Goal: Check status: Check status

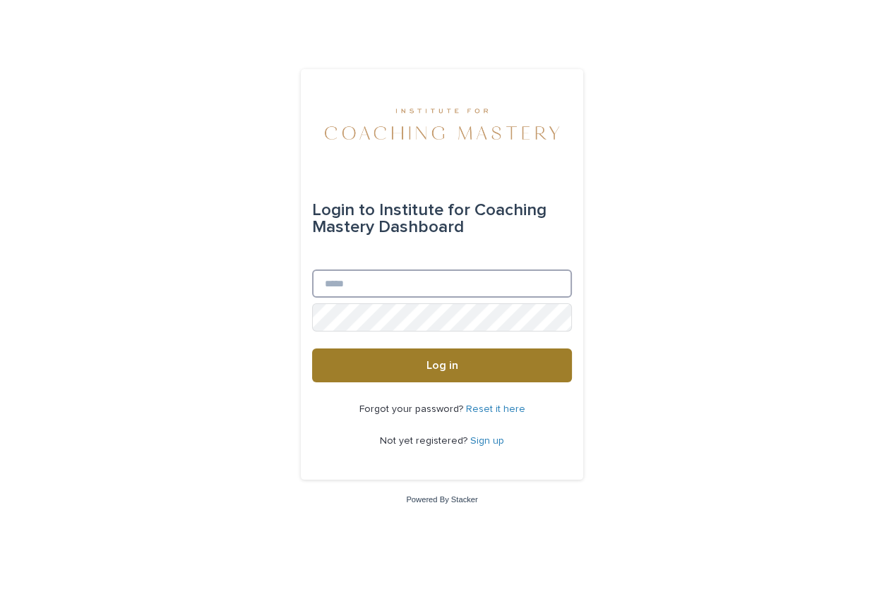
type input "**********"
click at [425, 359] on button "Log in" at bounding box center [442, 366] width 260 height 34
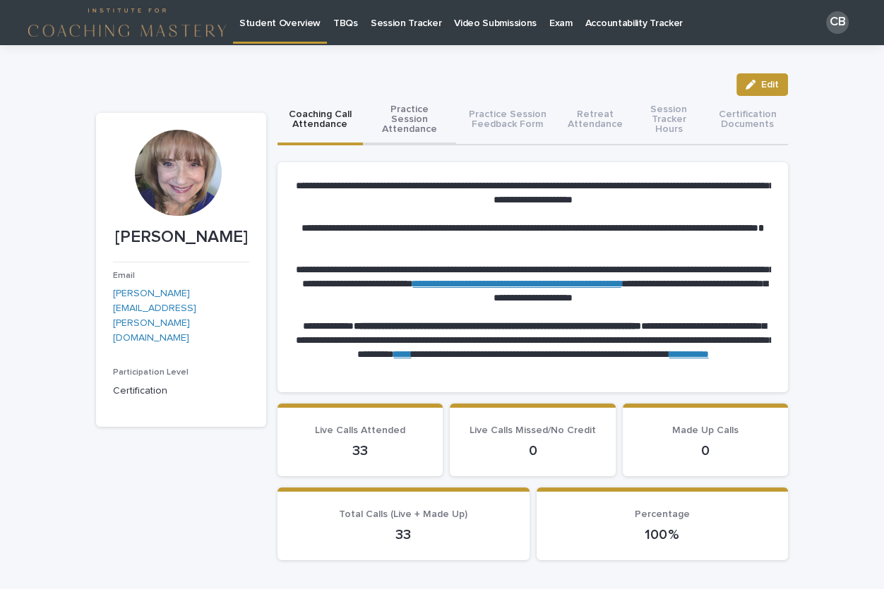
click at [422, 119] on button "Practice Session Attendance" at bounding box center [409, 120] width 93 height 49
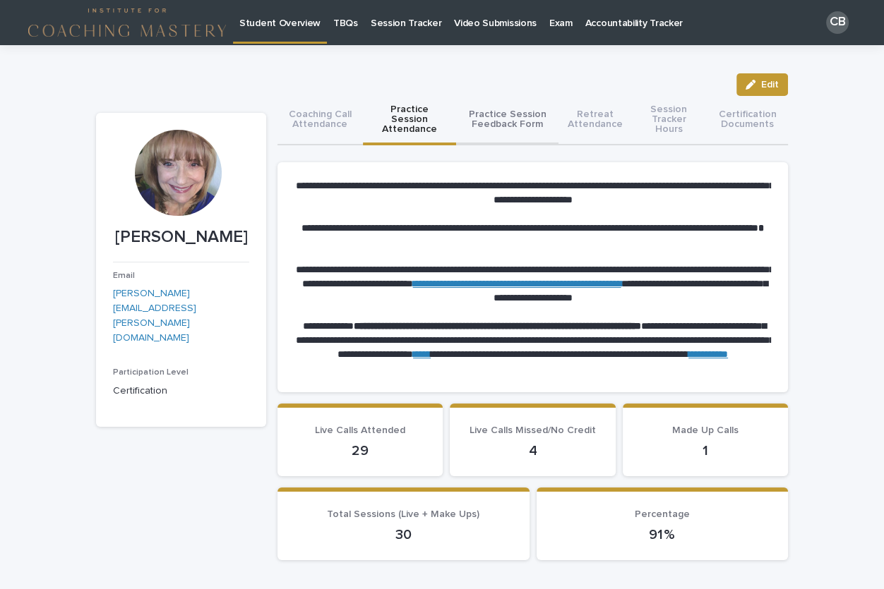
click at [507, 121] on button "Practice Session Feedback Form" at bounding box center [507, 120] width 102 height 49
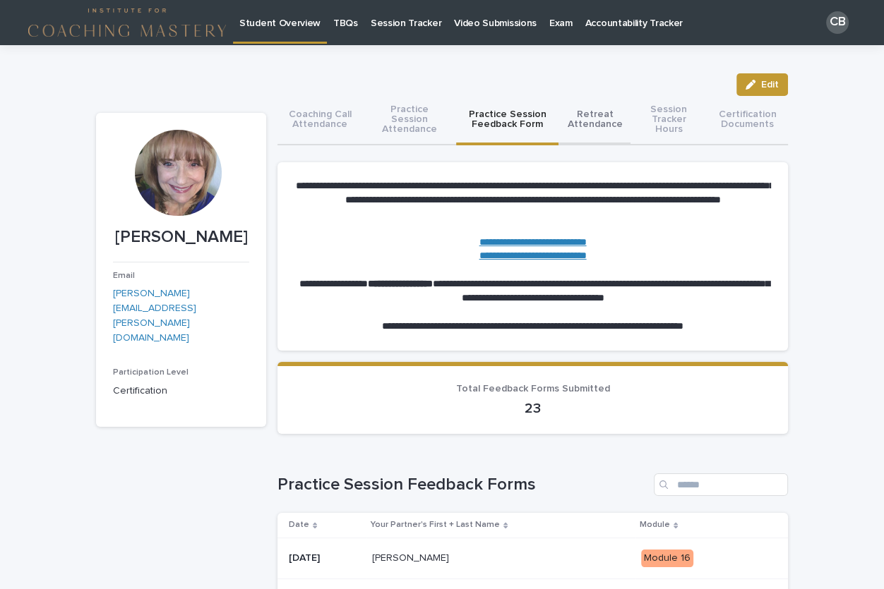
click at [589, 115] on button "Retreat Attendance" at bounding box center [594, 120] width 72 height 49
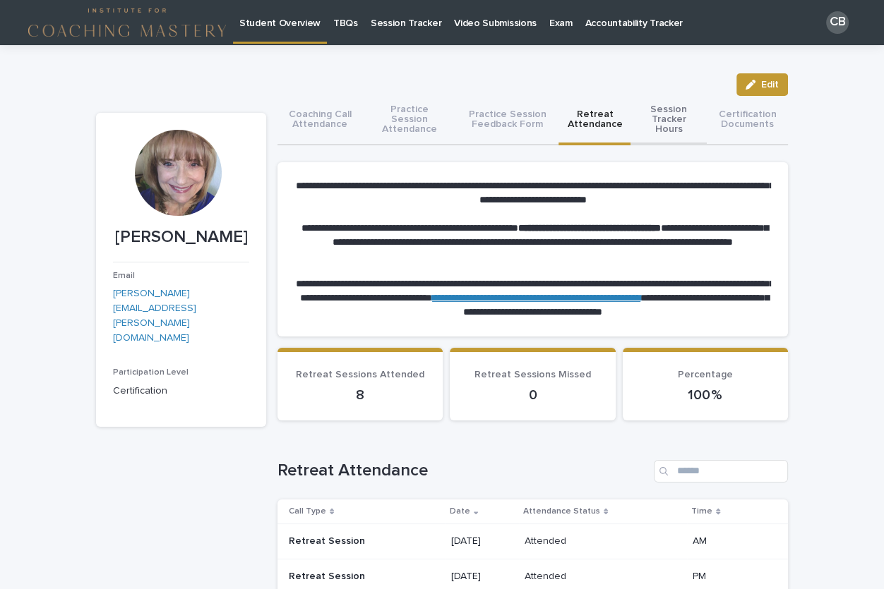
click at [658, 121] on button "Session Tracker Hours" at bounding box center [668, 120] width 76 height 49
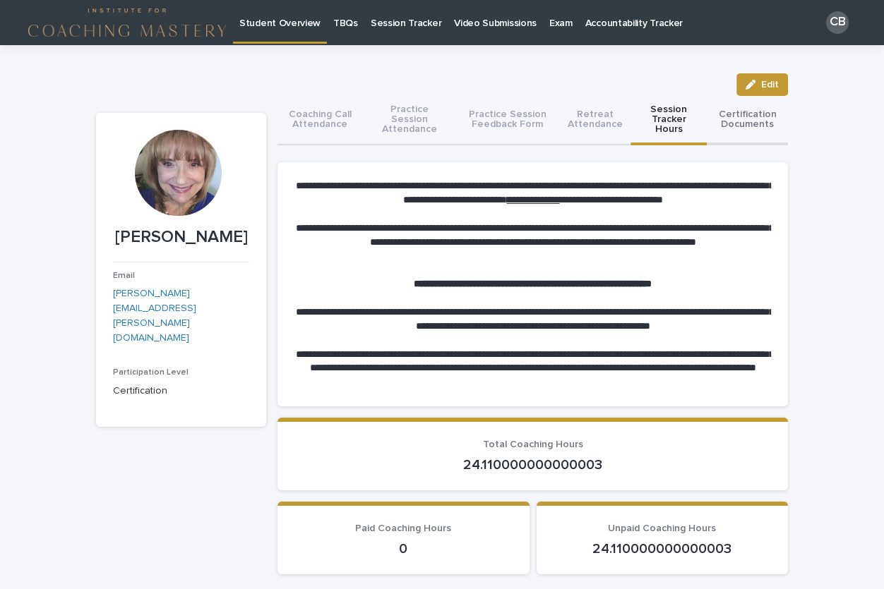
click at [748, 120] on button "Certification Documents" at bounding box center [746, 120] width 81 height 49
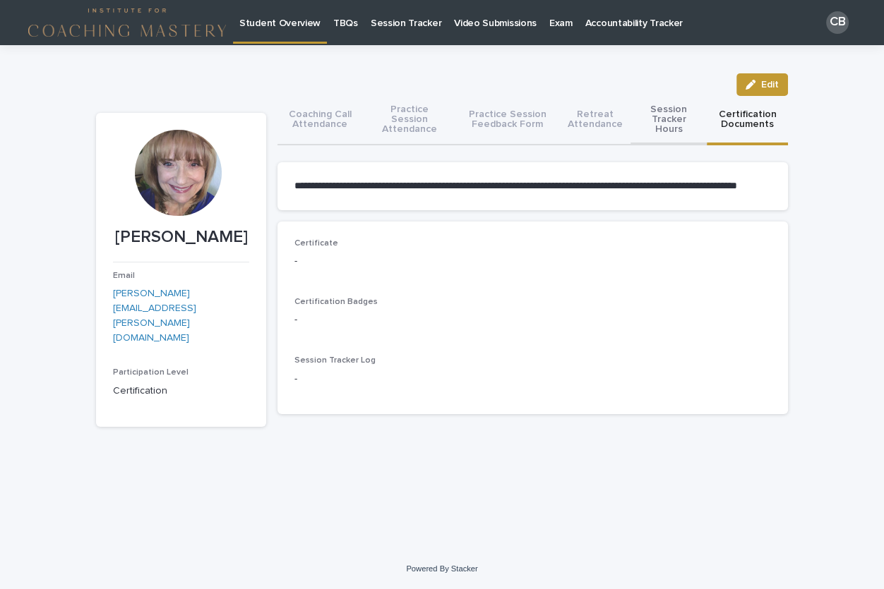
click at [672, 118] on button "Session Tracker Hours" at bounding box center [668, 120] width 76 height 49
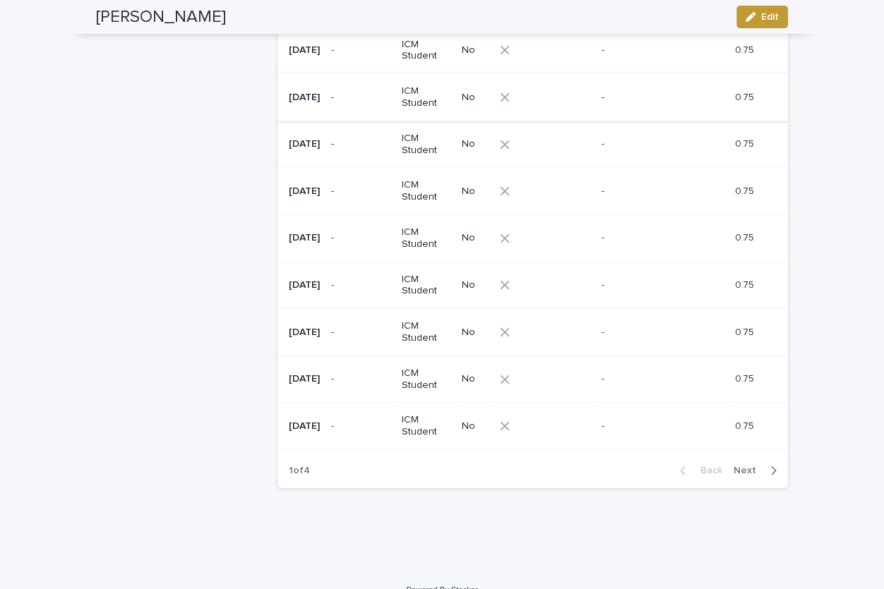
scroll to position [766, 0]
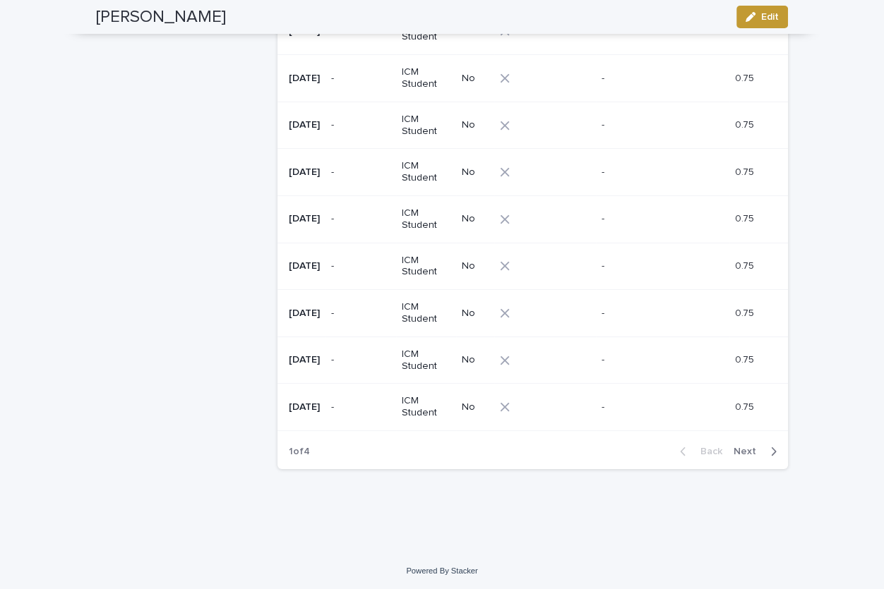
click at [745, 447] on span "Next" at bounding box center [748, 452] width 31 height 10
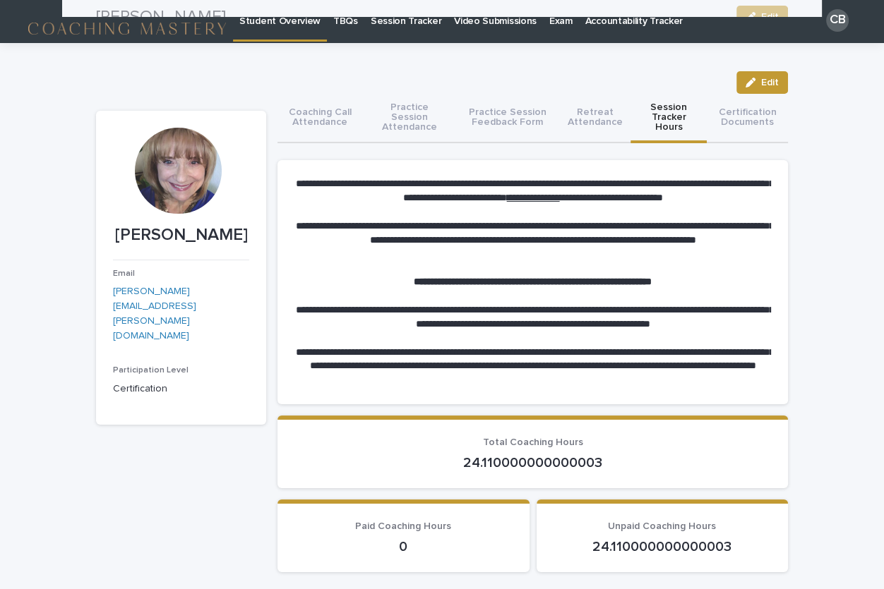
scroll to position [0, 0]
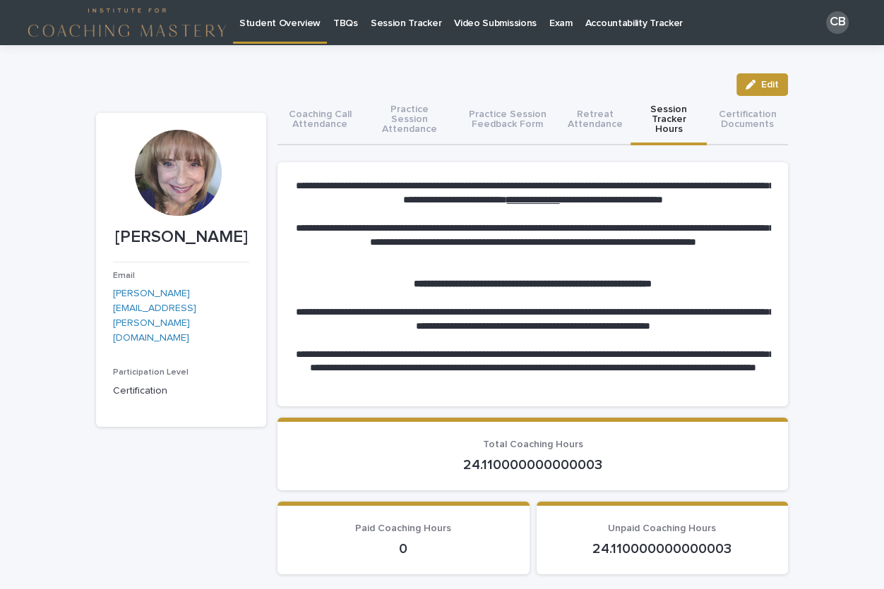
click at [485, 27] on p "Video Submissions" at bounding box center [495, 15] width 83 height 30
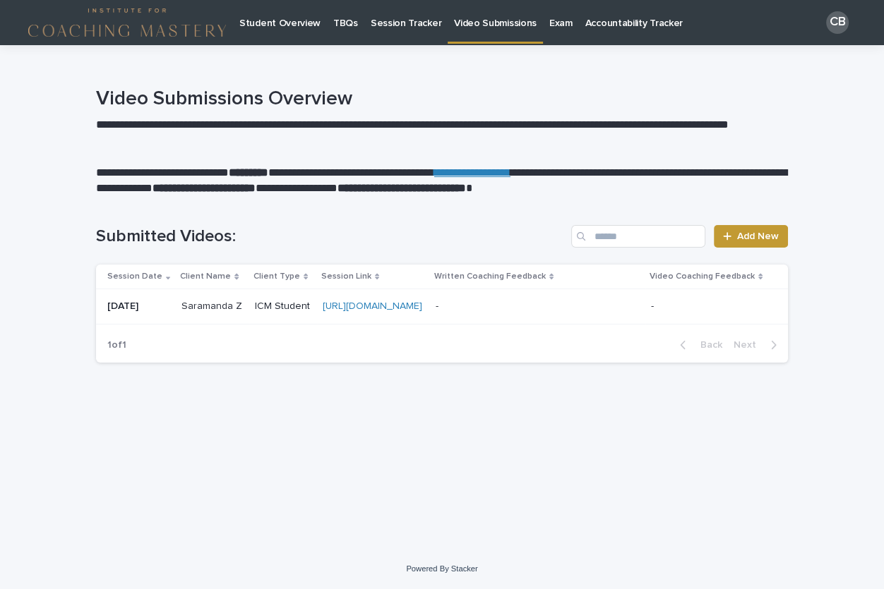
click at [414, 30] on link "Session Tracker" at bounding box center [405, 22] width 83 height 44
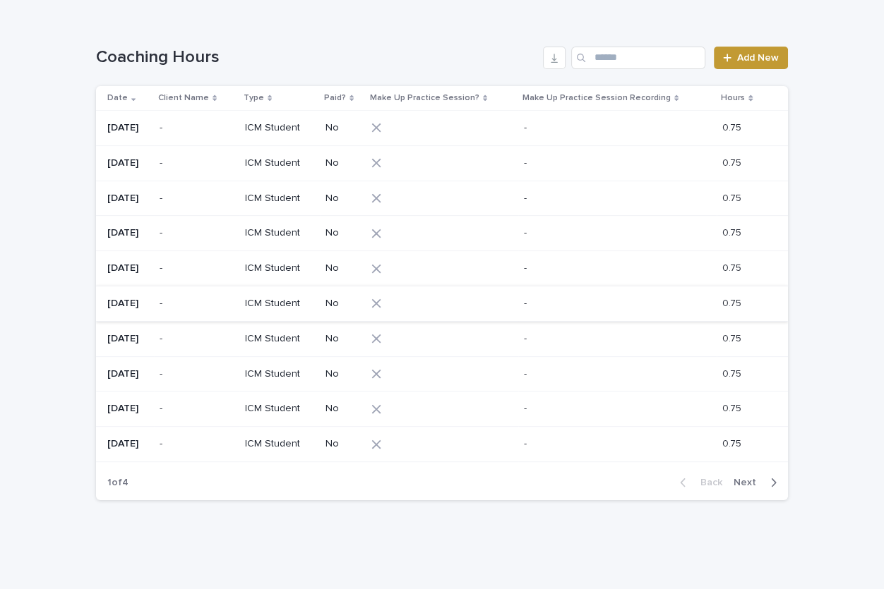
scroll to position [339, 0]
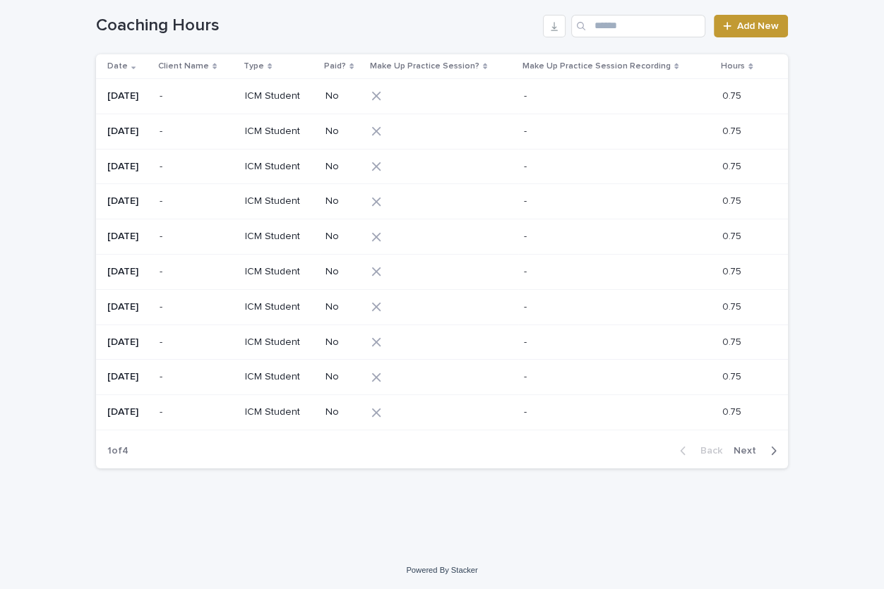
click at [741, 450] on span "Next" at bounding box center [748, 451] width 31 height 10
